Goal: Information Seeking & Learning: Learn about a topic

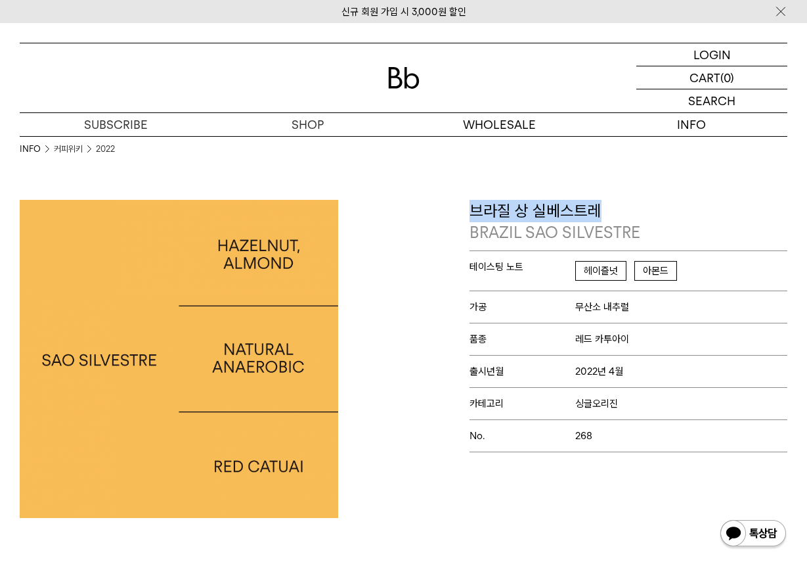
drag, startPoint x: 598, startPoint y: 207, endPoint x: 467, endPoint y: 204, distance: 130.8
click at [467, 204] on div "브라질 상 실베스트레 BRAZIL SAO SILVESTRE 테이스팅 노트 헤이즐넛 아몬드 가공 무산소 내추럴 품종 레드 카투아이 출시년월 20…" at bounding box center [599, 359] width 391 height 319
copy p "브라질 상 실베스트레"
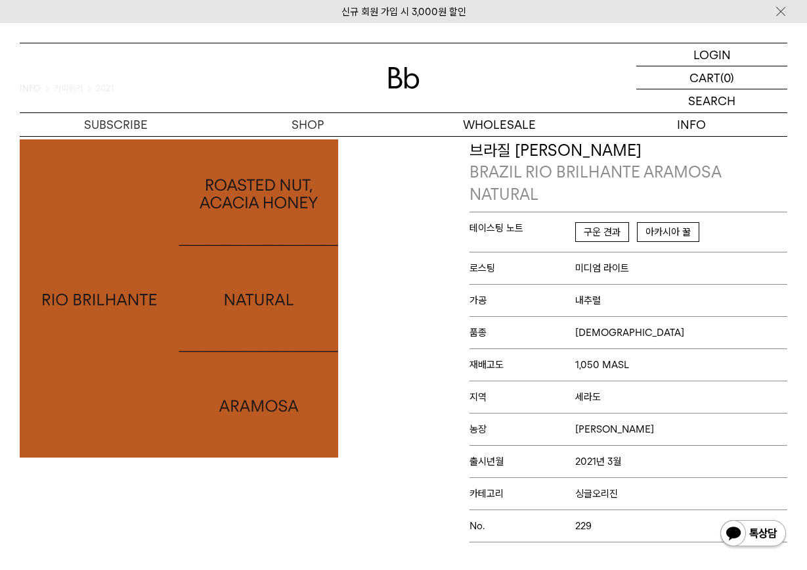
scroll to position [59, 0]
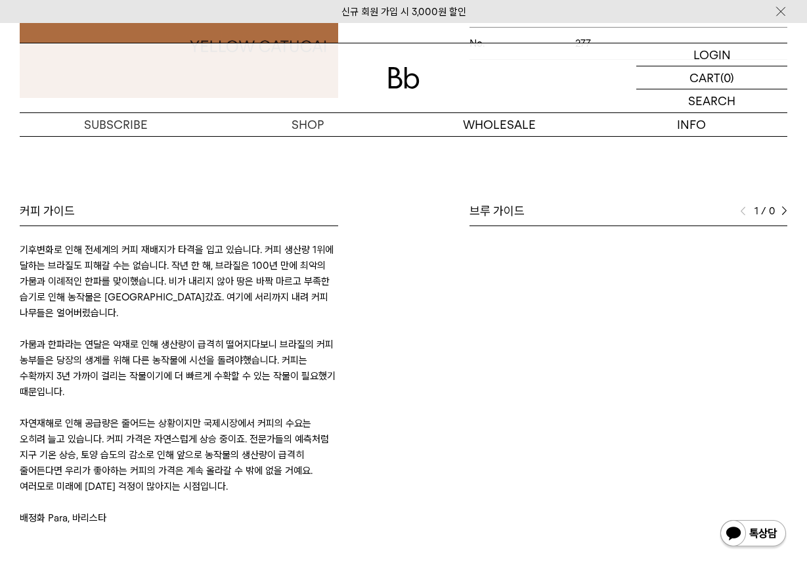
scroll to position [418, 0]
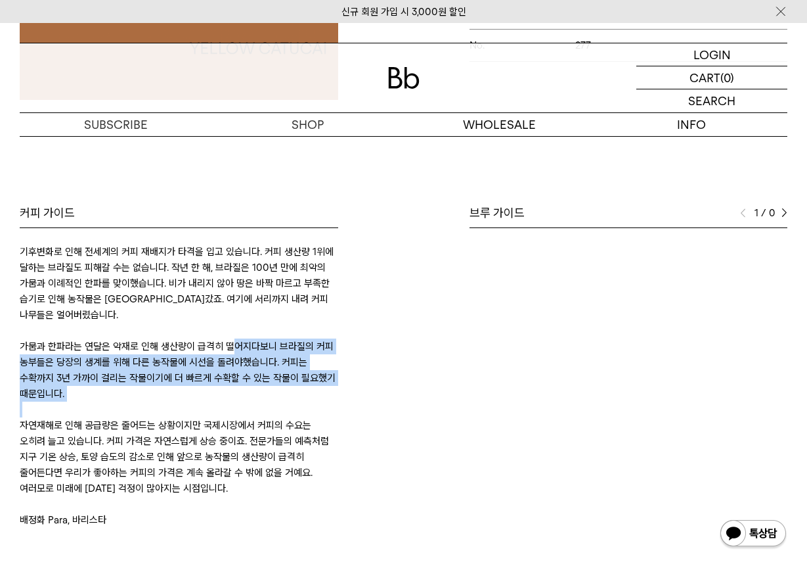
drag, startPoint x: 232, startPoint y: 342, endPoint x: 262, endPoint y: 409, distance: 73.5
click at [262, 408] on div "기후변화로 인해 전세계의 커피 재배지가 타격을 입고 있습니다. 커피 생산량 1위에 달하는 브라질도 피해갈 수는 없습니다. 작년 한 해, 브라질…" at bounding box center [179, 386] width 319 height 284
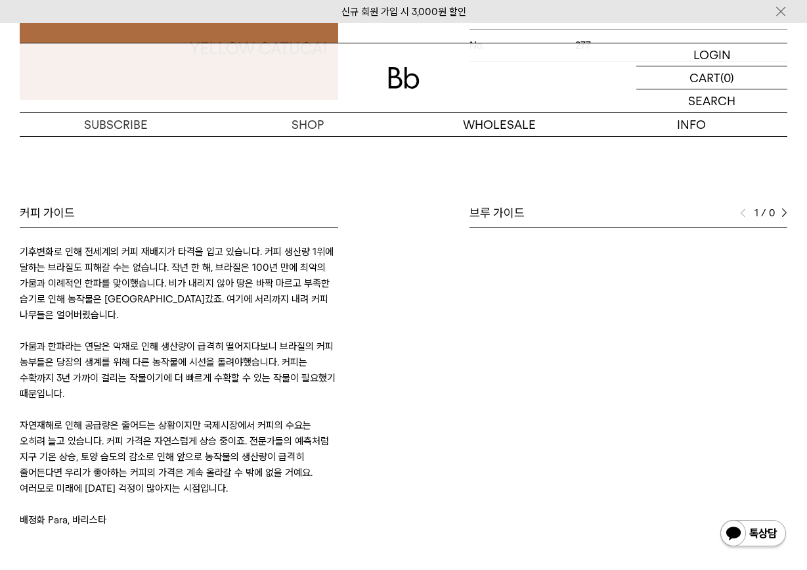
click at [274, 433] on p "자연재해로 인해 공급량은 줄어드는 상황이지만 국제시장에서 커피의 수요는 오히려 늘고 있습니다. 커피 가격은 자연스럽게 상승 중이죠. 전문가들의…" at bounding box center [179, 456] width 319 height 79
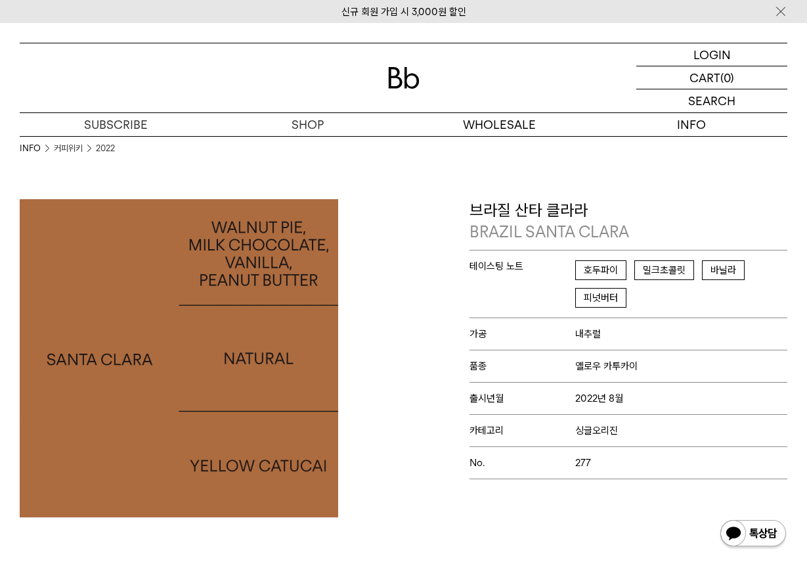
scroll to position [0, 0]
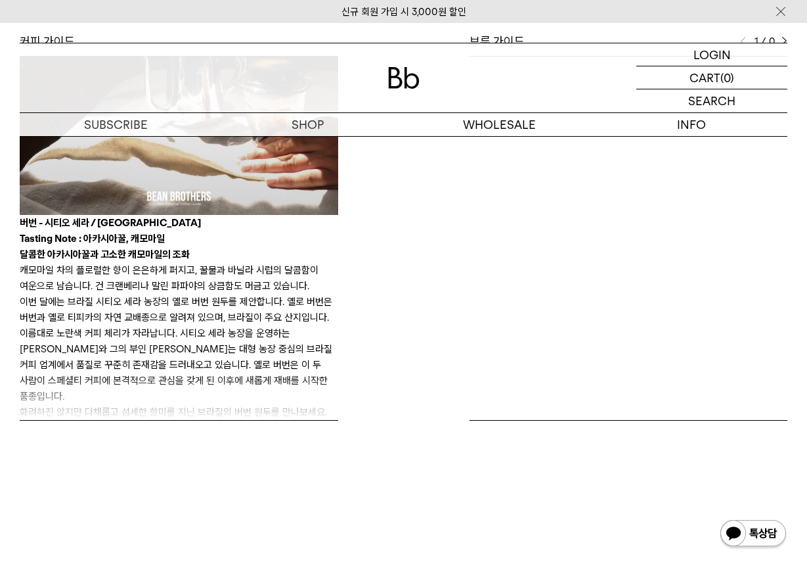
scroll to position [654, 0]
